Goal: Navigation & Orientation: Go to known website

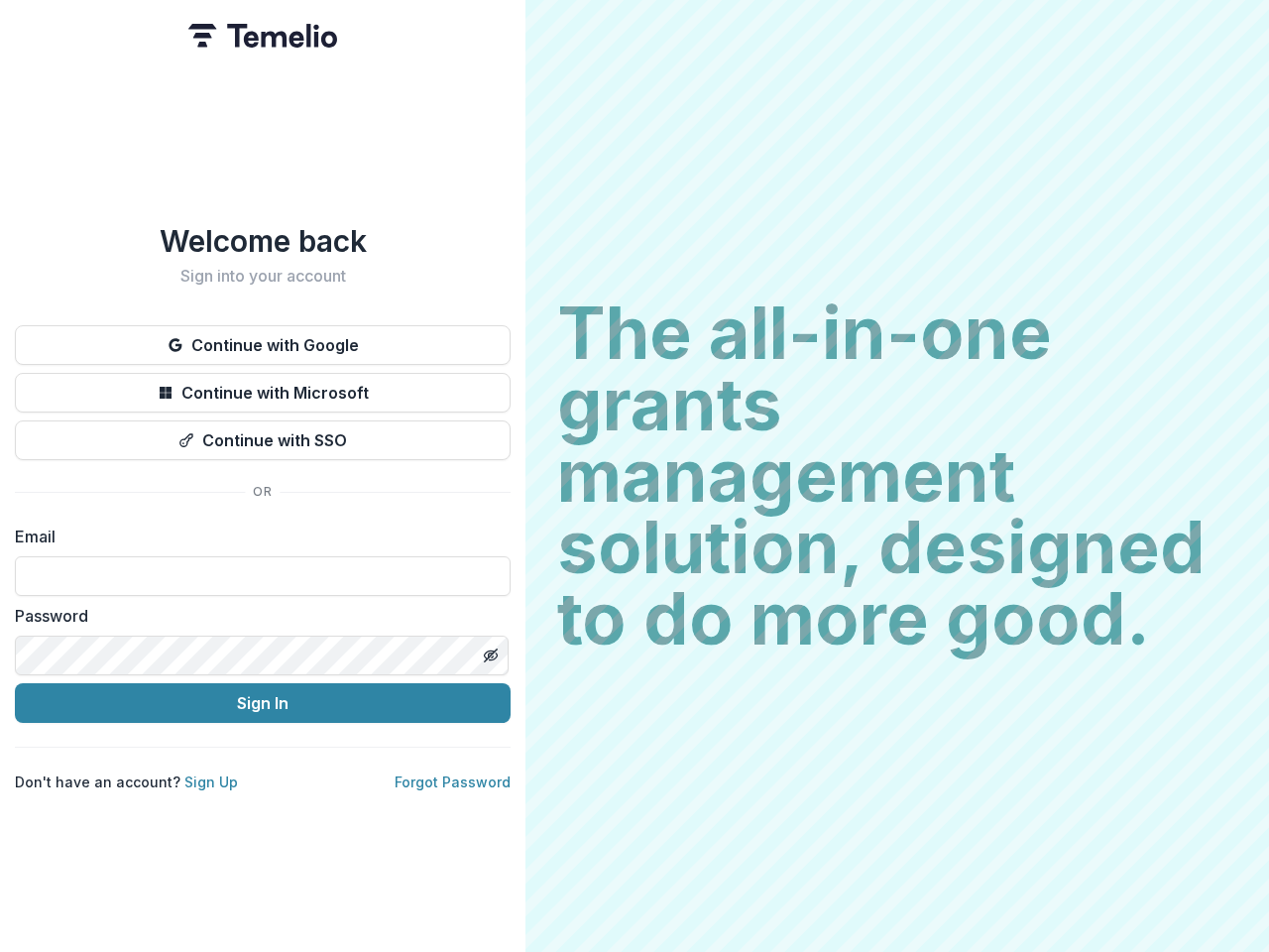
click at [634, 476] on h2 "The all-in-one grants management solution, designed to do more good." at bounding box center [897, 476] width 680 height 357
click at [263, 337] on button "Continue with Google" at bounding box center [263, 346] width 496 height 40
click at [263, 385] on button "Continue with Microsoft" at bounding box center [263, 393] width 496 height 40
click at [263, 433] on button "Continue with SSO" at bounding box center [263, 441] width 496 height 40
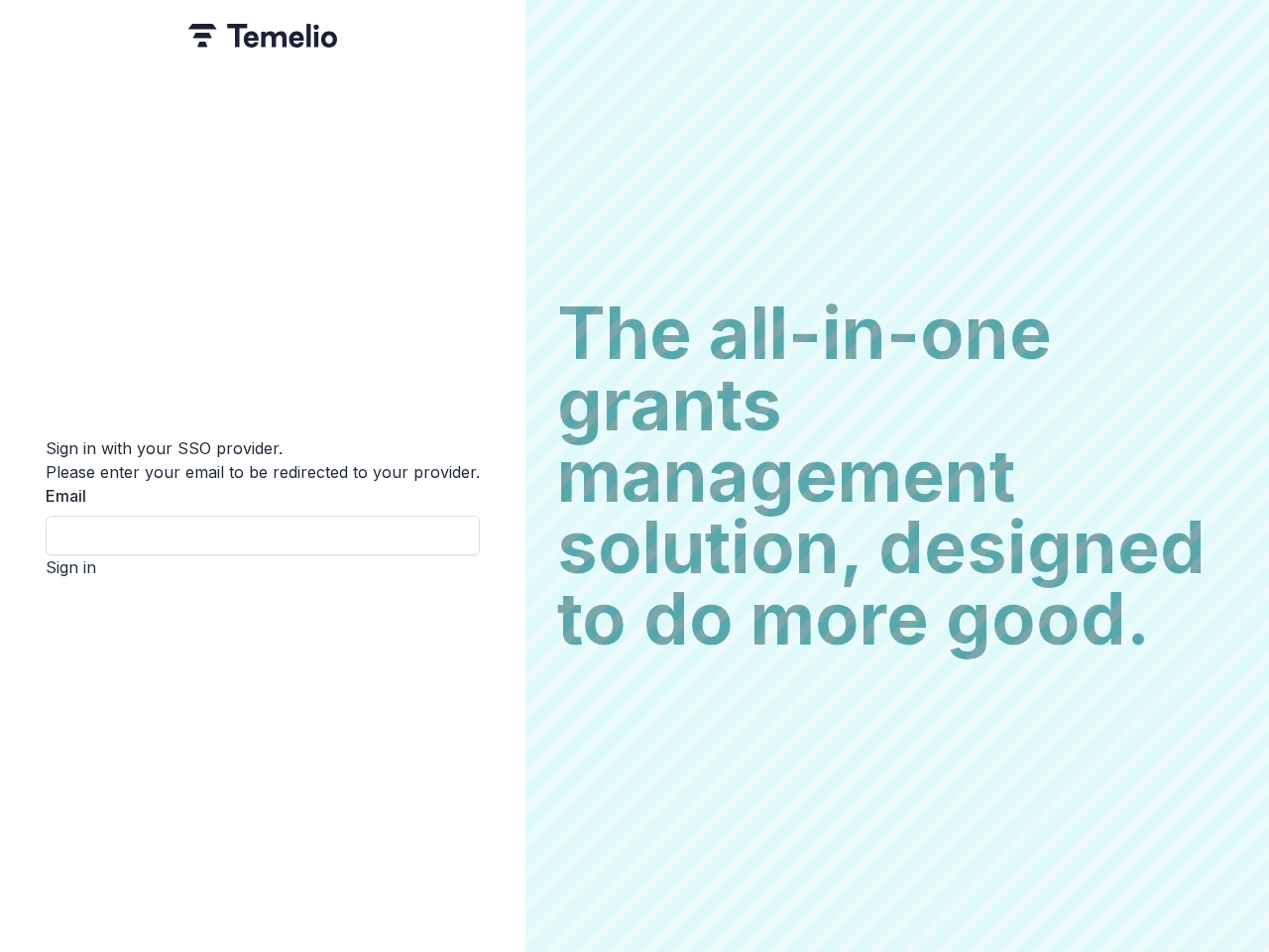
click at [490, 647] on div "Sign in with your SSO provider. Please enter your email to be redirected to you…" at bounding box center [263, 476] width 526 height 952
